Goal: Task Accomplishment & Management: Manage account settings

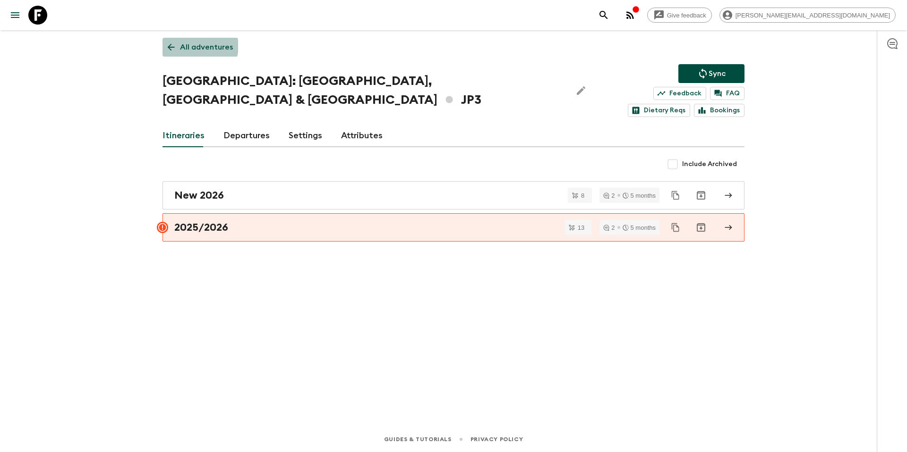
click at [198, 46] on p "All adventures" at bounding box center [206, 47] width 53 height 11
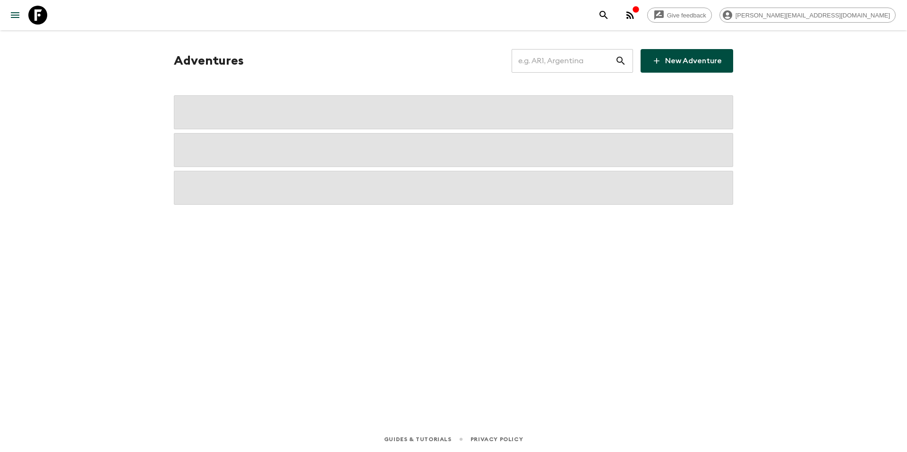
click at [572, 65] on input "text" at bounding box center [562, 61] width 103 height 26
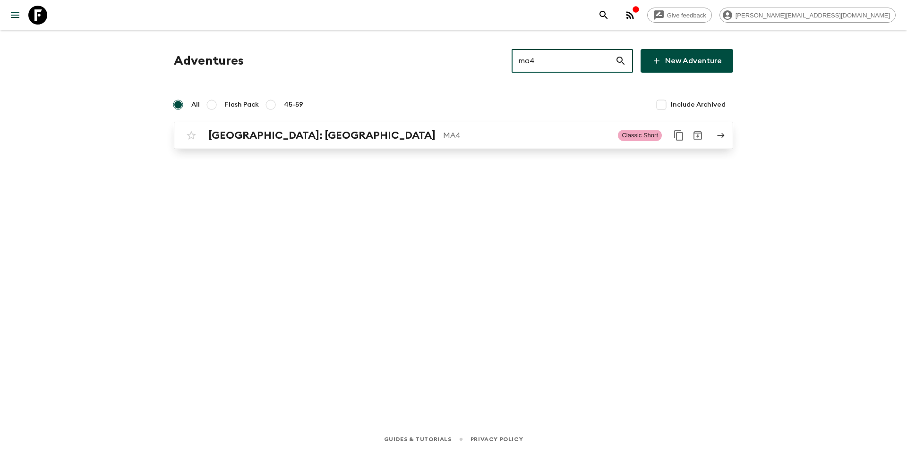
type input "ma4"
click at [443, 135] on p "MA4" at bounding box center [526, 135] width 167 height 11
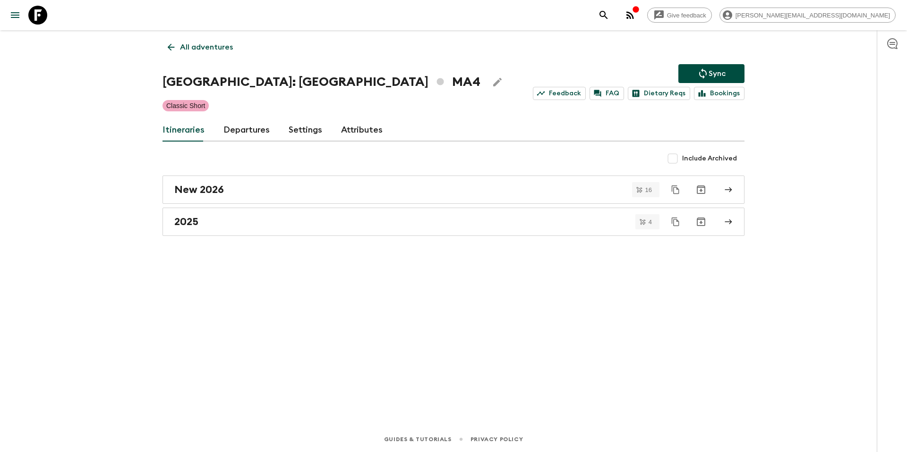
click at [249, 132] on link "Departures" at bounding box center [246, 130] width 46 height 23
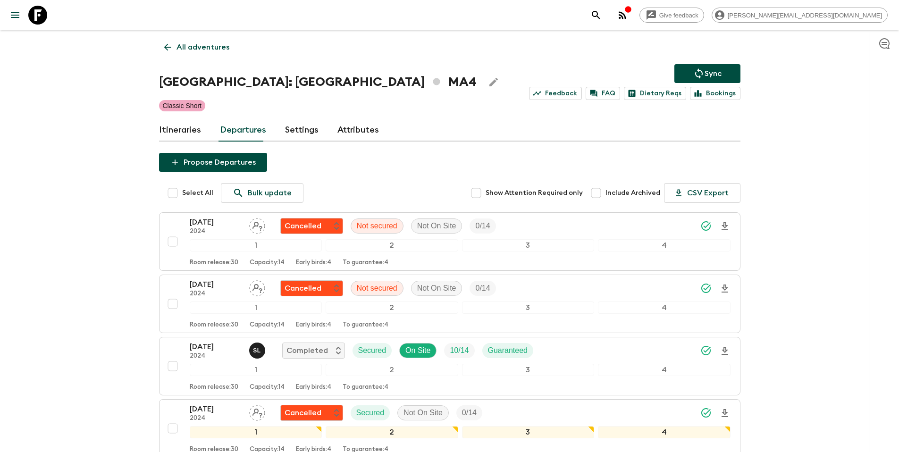
scroll to position [806, 0]
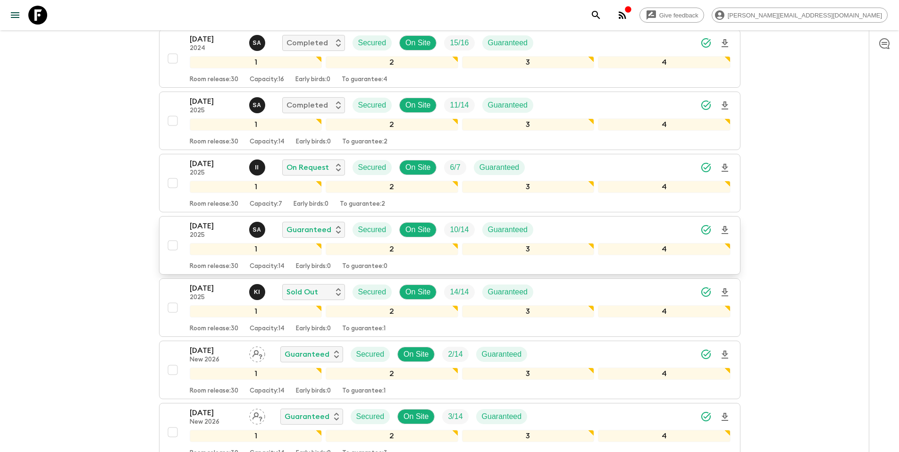
click at [171, 247] on input "checkbox" at bounding box center [172, 245] width 19 height 19
checkbox input "true"
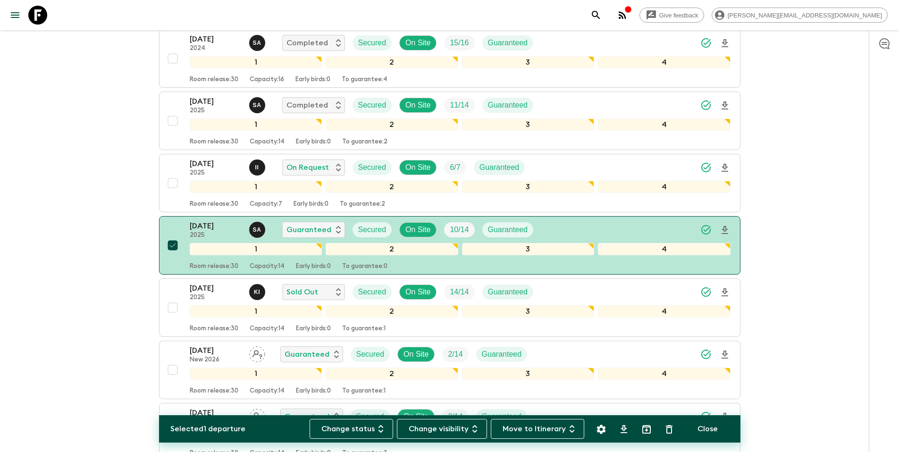
click at [603, 431] on icon "Settings" at bounding box center [601, 429] width 9 height 9
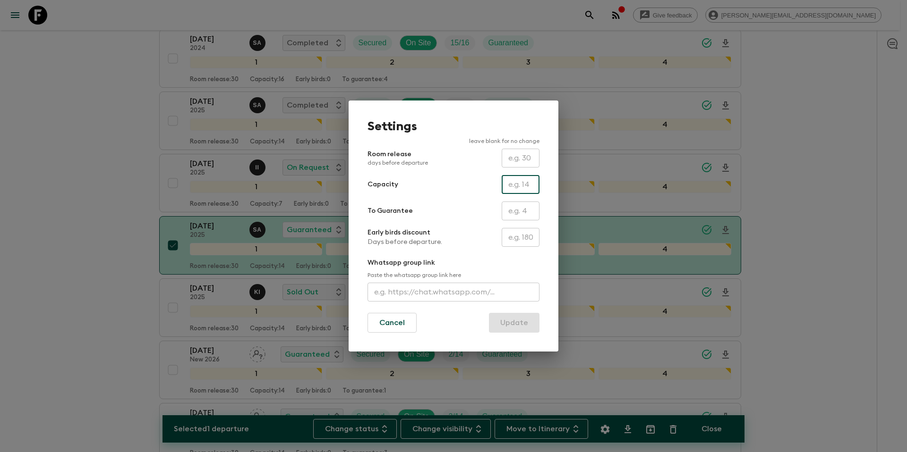
click at [519, 187] on input "text" at bounding box center [520, 184] width 38 height 19
type input "16"
click at [520, 327] on button "Update" at bounding box center [514, 323] width 51 height 20
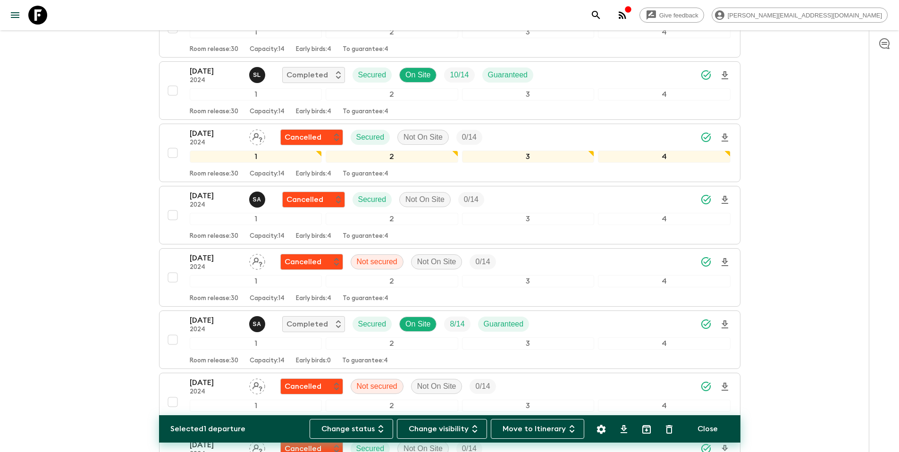
scroll to position [0, 0]
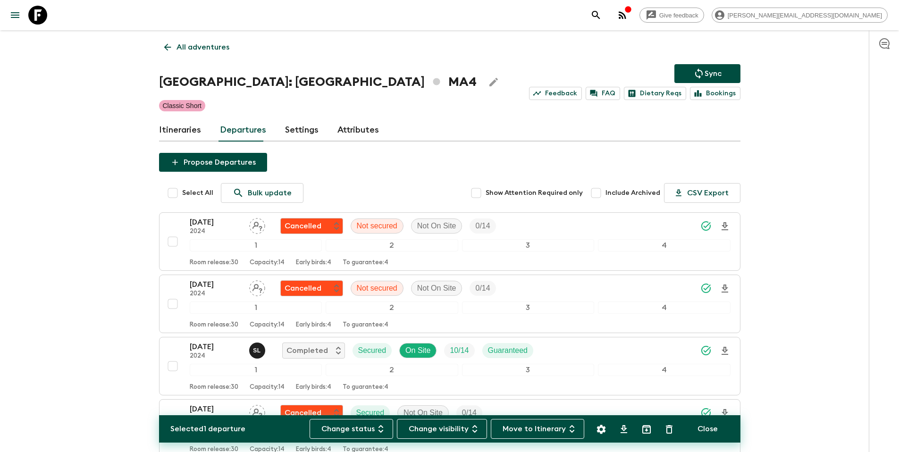
click at [715, 74] on p "Sync" at bounding box center [713, 73] width 17 height 11
